Goal: Transaction & Acquisition: Purchase product/service

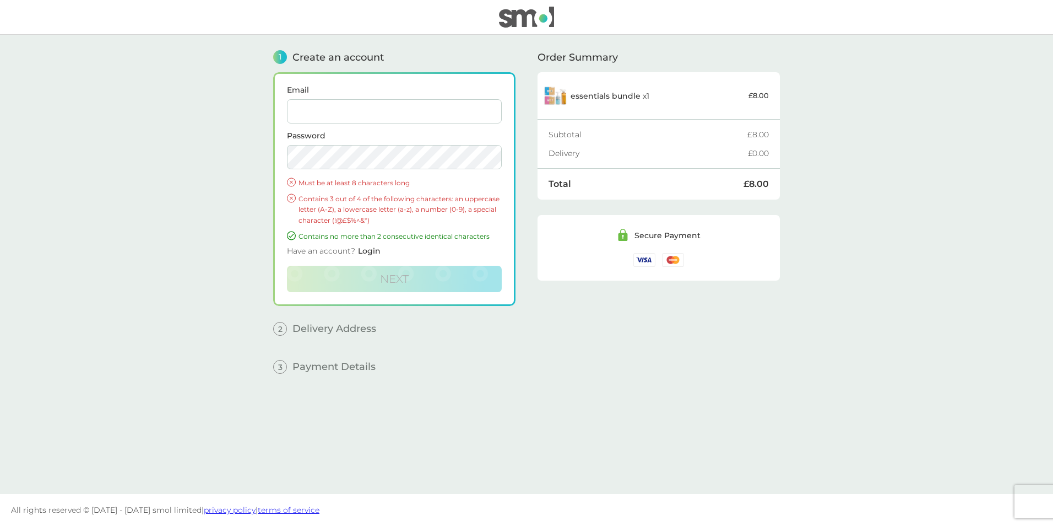
click at [341, 107] on input "Email" at bounding box center [394, 111] width 215 height 24
type input "[EMAIL_ADDRESS][DOMAIN_NAME]"
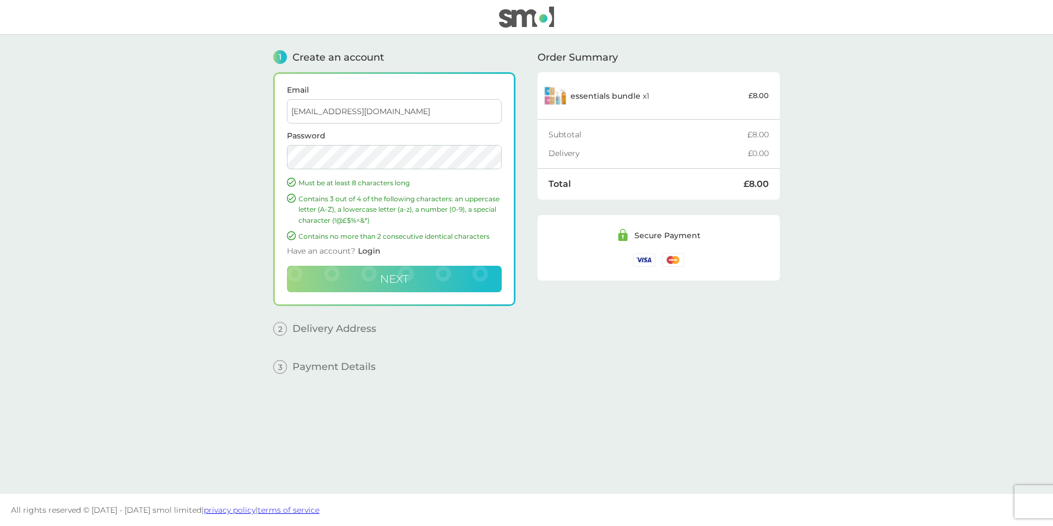
click at [386, 273] on span "Next" at bounding box center [394, 278] width 29 height 13
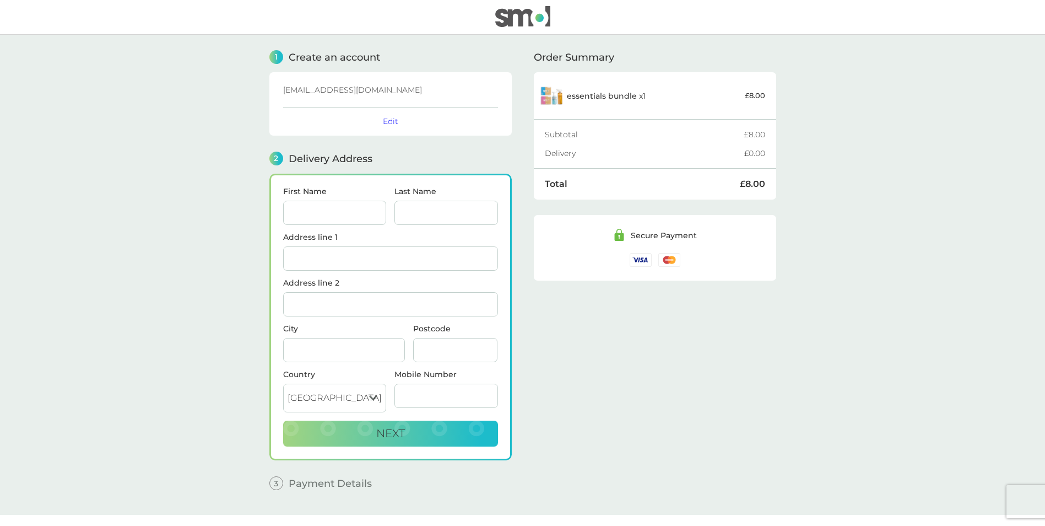
scroll to position [21, 0]
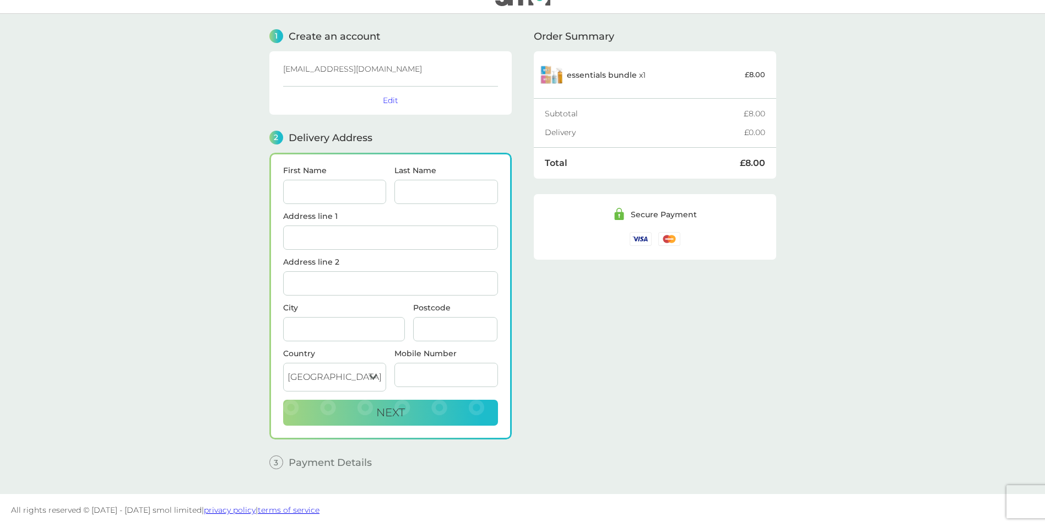
click at [332, 192] on input "First Name" at bounding box center [335, 192] width 104 height 24
type input "[PERSON_NAME]"
type input "[STREET_ADDRESS]"
type input "Stourbridge"
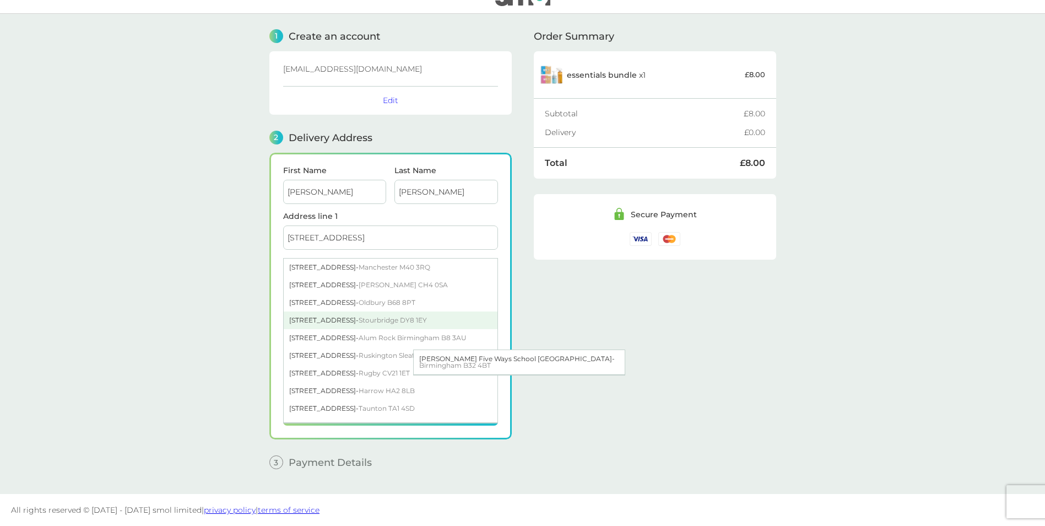
click at [346, 315] on div "[STREET_ADDRESS]" at bounding box center [391, 320] width 214 height 18
type input "DY8 1EY"
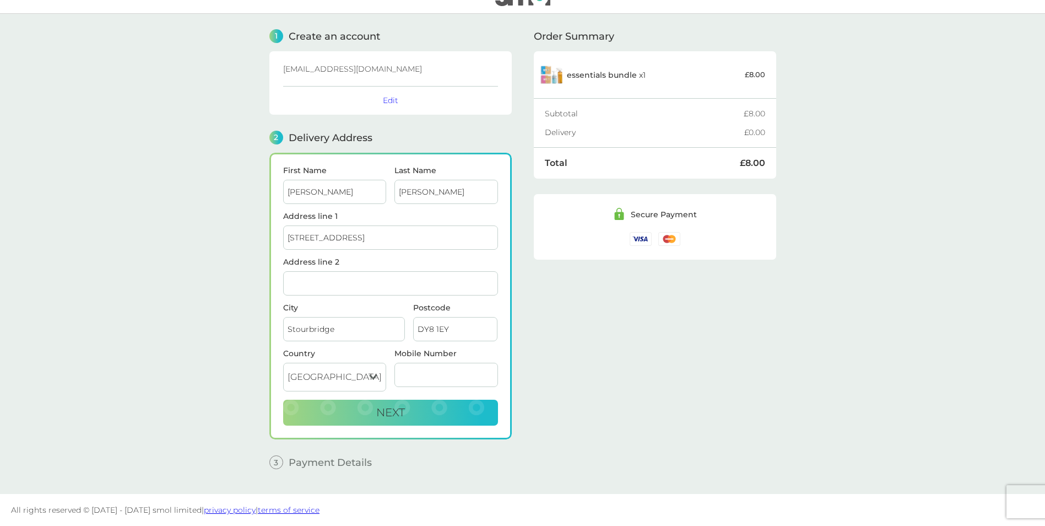
click at [423, 374] on input "Mobile Number" at bounding box center [447, 375] width 104 height 24
type input "01384371939"
type input "Stourbridge"
drag, startPoint x: 454, startPoint y: 369, endPoint x: 379, endPoint y: 356, distance: 76.5
click at [379, 356] on div "Country [GEOGRAPHIC_DATA] [GEOGRAPHIC_DATA] [GEOGRAPHIC_DATA] [GEOGRAPHIC_DATA]…" at bounding box center [390, 374] width 223 height 50
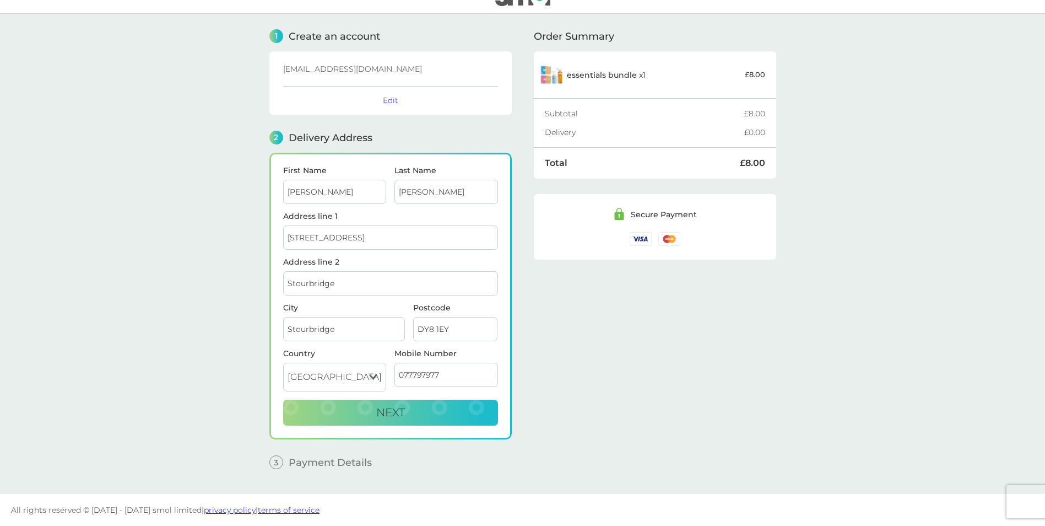
type input "07779797729"
click at [460, 416] on button "Next" at bounding box center [390, 412] width 215 height 26
checkbox input "true"
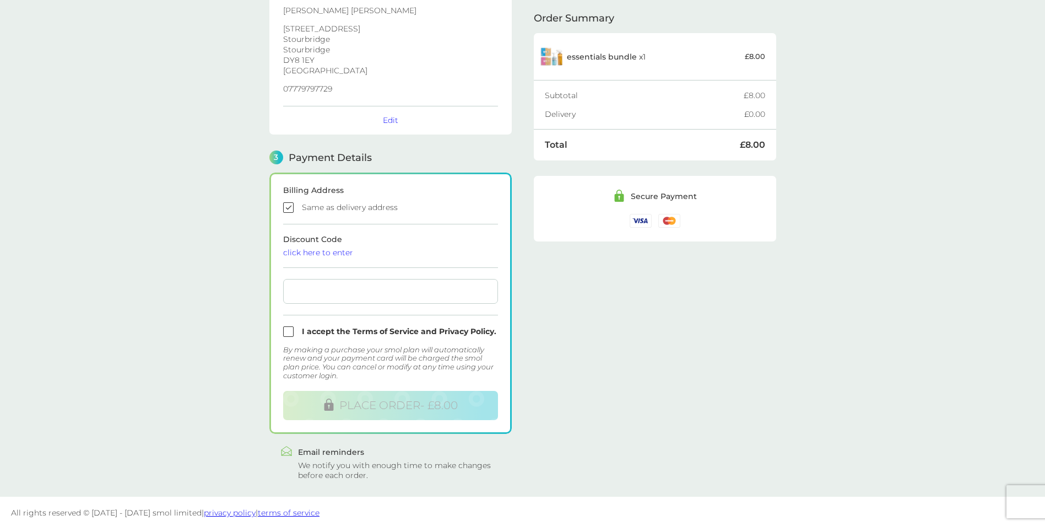
scroll to position [183, 0]
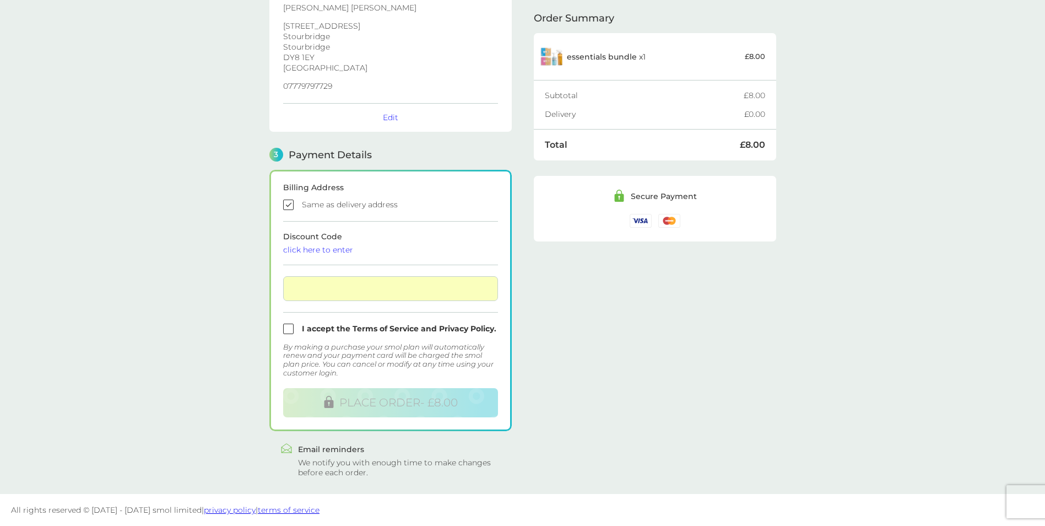
click at [285, 329] on input "checkbox" at bounding box center [390, 328] width 215 height 10
checkbox input "true"
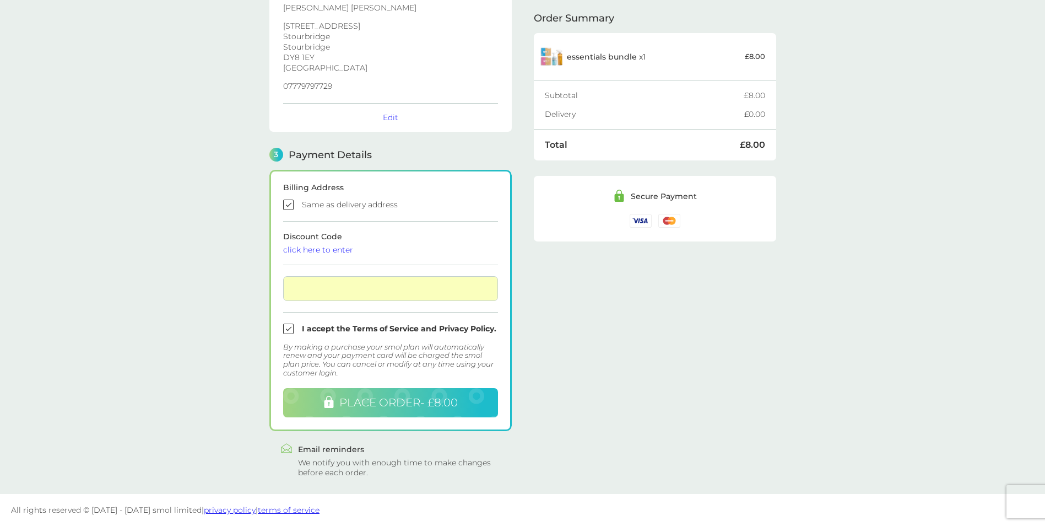
click at [388, 399] on span "PLACE ORDER - £8.00" at bounding box center [398, 402] width 118 height 13
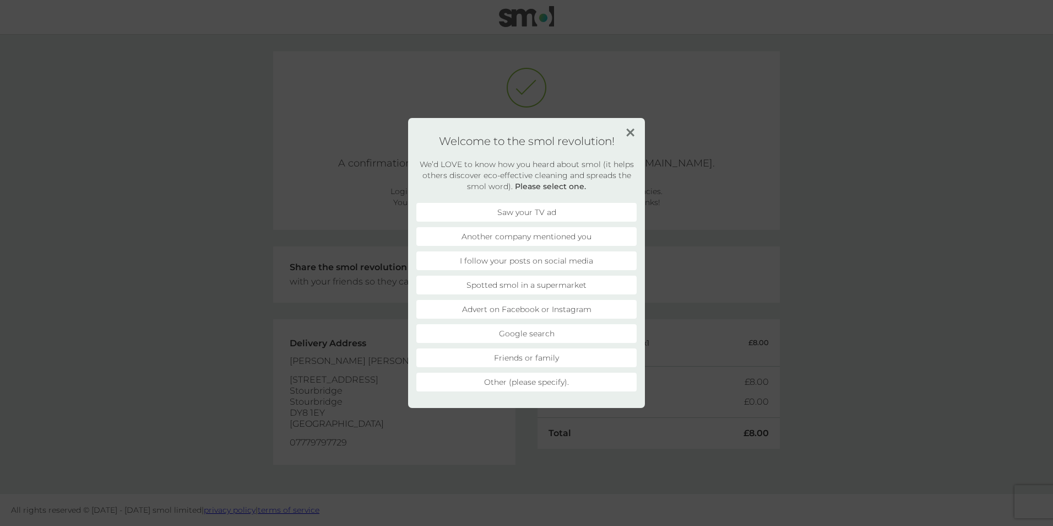
click at [528, 360] on li "Friends or family" at bounding box center [527, 357] width 220 height 19
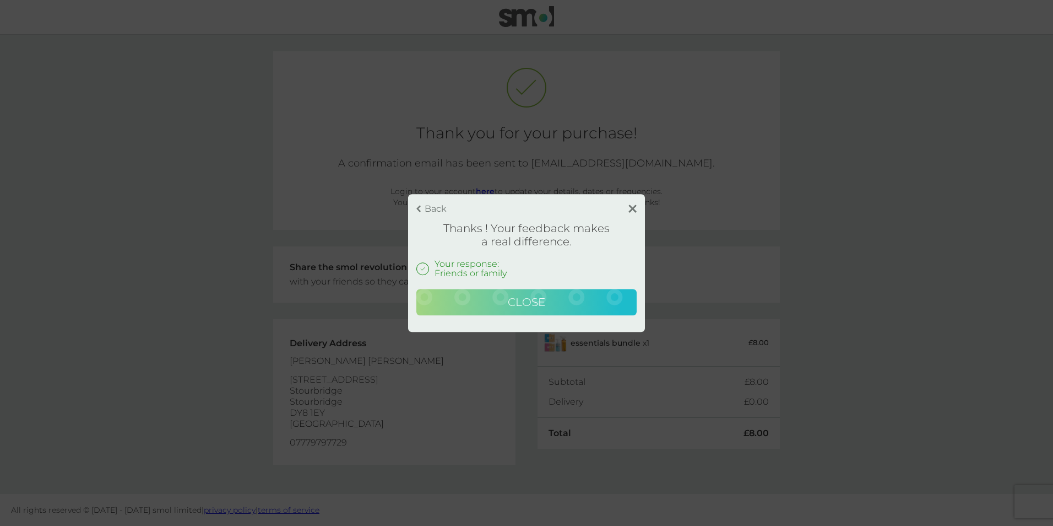
click at [531, 301] on span "Close" at bounding box center [526, 301] width 37 height 13
